Goal: Task Accomplishment & Management: Manage account settings

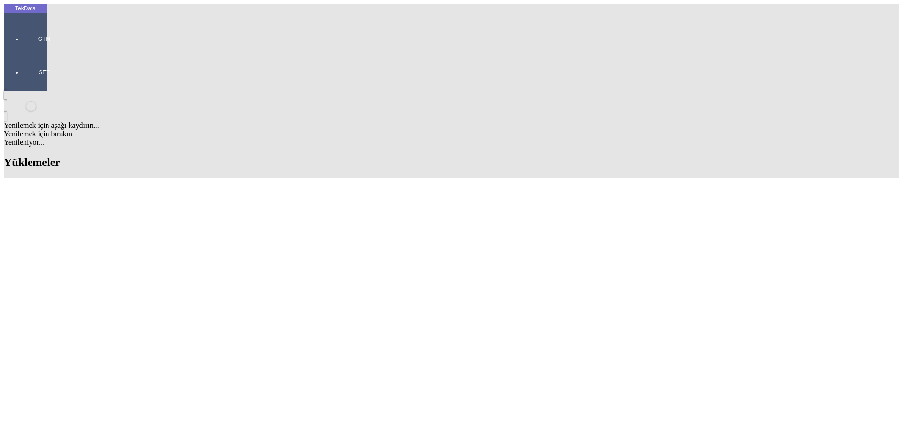
scroll to position [740, 0]
drag, startPoint x: 389, startPoint y: 288, endPoint x: 446, endPoint y: 289, distance: 57.9
copy tr "BDF2025000000512"
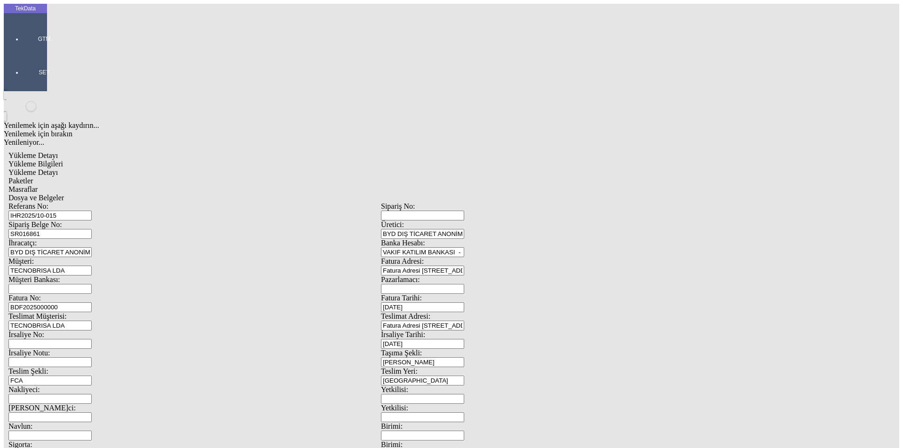
click at [92, 302] on input "BDF2025000000" at bounding box center [49, 307] width 83 height 10
drag, startPoint x: 176, startPoint y: 158, endPoint x: 48, endPoint y: 157, distance: 128.9
click at [48, 157] on div "Yükleme Detayı Yükleme Bilgileri Yükleme Detayı Paketler Masraflar Dosya ve Bel…" at bounding box center [381, 418] width 755 height 543
paste input "BDF2025000000512"
type input "BDF2025000000513"
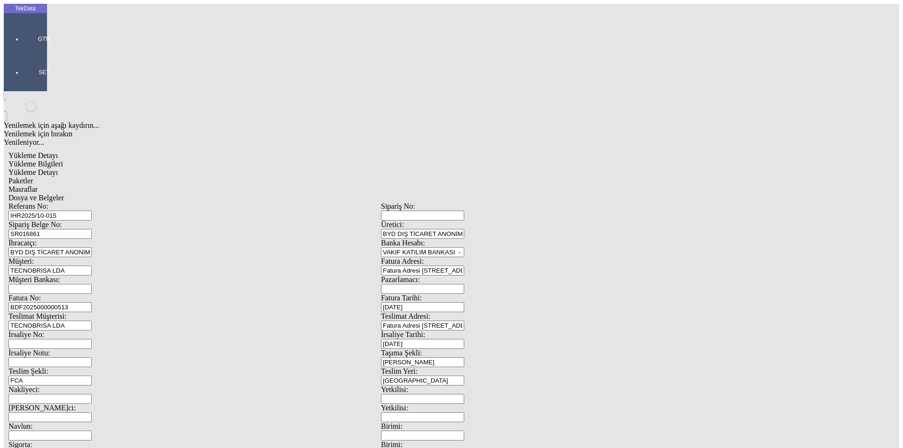
scroll to position [81, 0]
